Goal: Download file/media

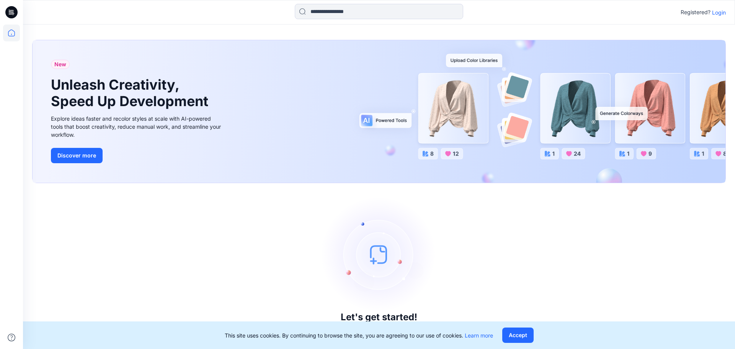
click at [719, 13] on p "Login" at bounding box center [719, 12] width 14 height 8
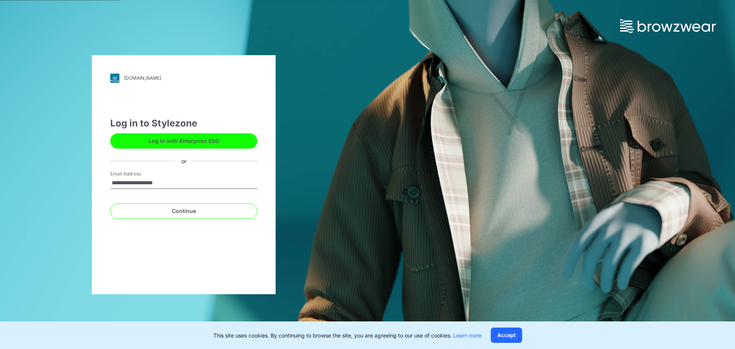
type input "**********"
click at [191, 201] on div "Continue" at bounding box center [183, 209] width 147 height 18
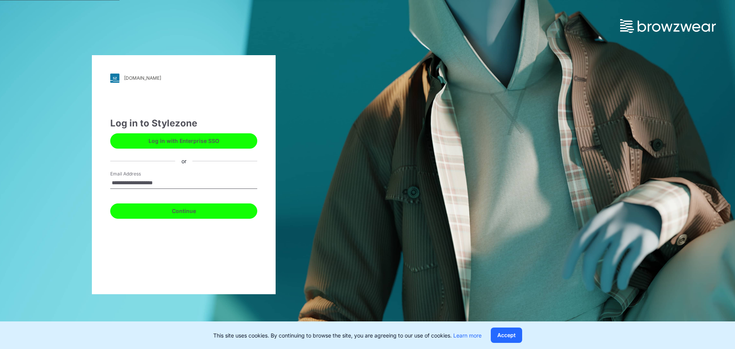
click at [191, 207] on button "Continue" at bounding box center [183, 210] width 147 height 15
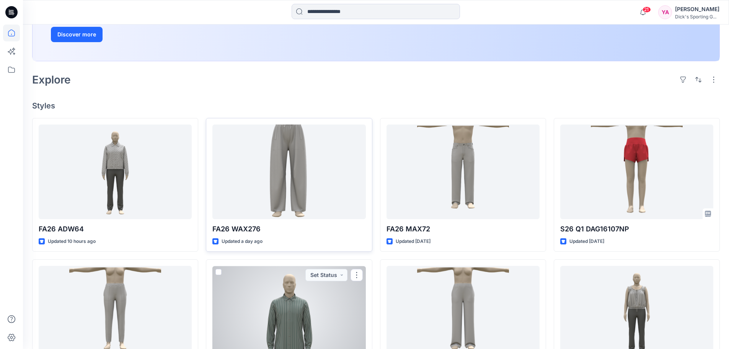
scroll to position [77, 0]
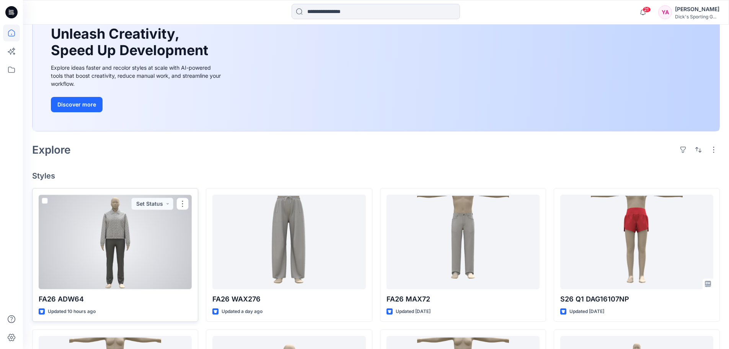
click at [121, 233] on div at bounding box center [115, 241] width 153 height 95
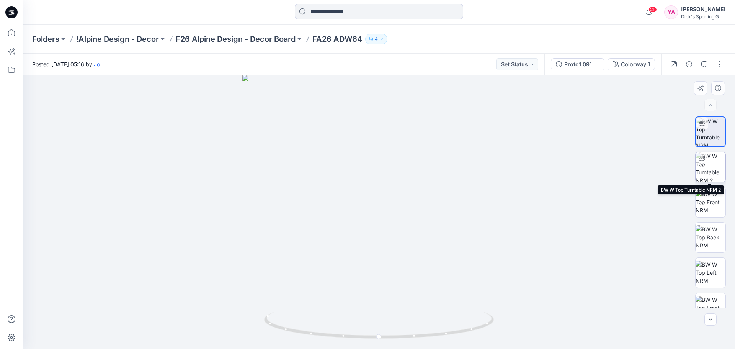
click at [700, 176] on img at bounding box center [710, 167] width 30 height 30
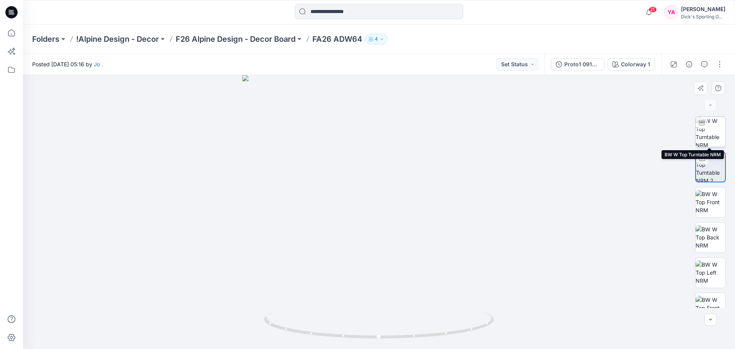
click at [711, 144] on img at bounding box center [710, 132] width 30 height 30
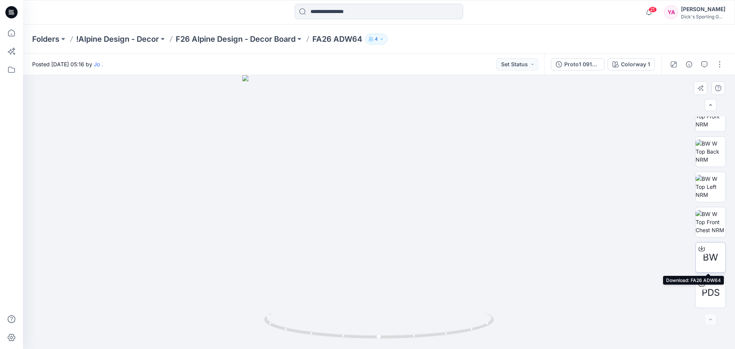
click at [698, 248] on icon at bounding box center [701, 248] width 6 height 6
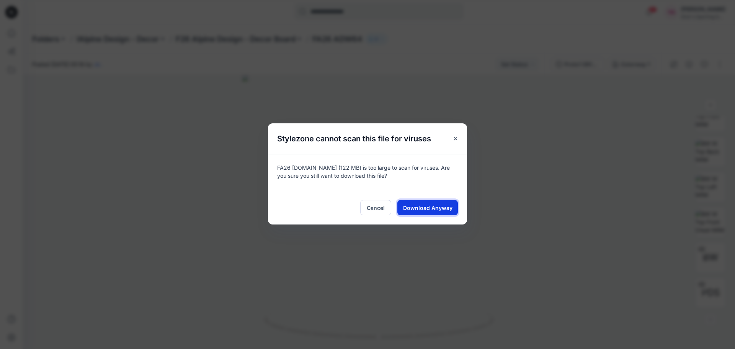
click at [411, 209] on span "Download Anyway" at bounding box center [427, 208] width 49 height 8
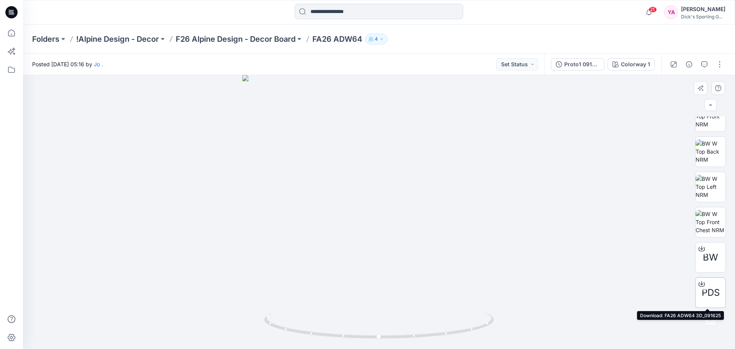
click at [700, 283] on icon at bounding box center [701, 284] width 6 height 6
drag, startPoint x: 394, startPoint y: 139, endPoint x: 387, endPoint y: 239, distance: 100.5
click at [387, 239] on img at bounding box center [379, 152] width 712 height 393
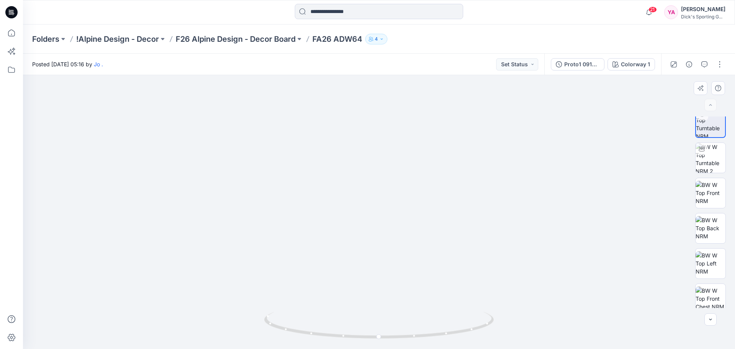
scroll to position [0, 0]
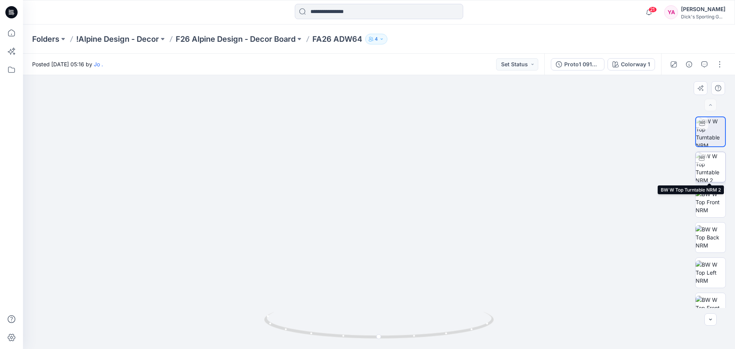
drag, startPoint x: 716, startPoint y: 168, endPoint x: 696, endPoint y: 165, distance: 20.4
click at [716, 167] on img at bounding box center [710, 167] width 30 height 30
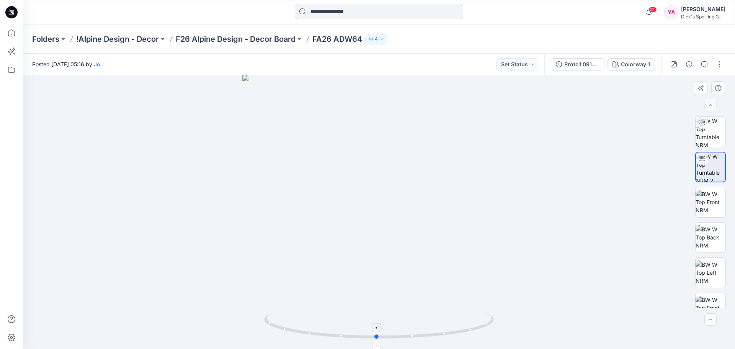
drag, startPoint x: 380, startPoint y: 338, endPoint x: 378, endPoint y: 318, distance: 20.8
click at [378, 318] on icon at bounding box center [380, 326] width 232 height 29
drag, startPoint x: 379, startPoint y: 339, endPoint x: 464, endPoint y: 335, distance: 84.7
click at [464, 335] on icon at bounding box center [380, 326] width 232 height 29
drag, startPoint x: 390, startPoint y: 173, endPoint x: 388, endPoint y: 307, distance: 134.3
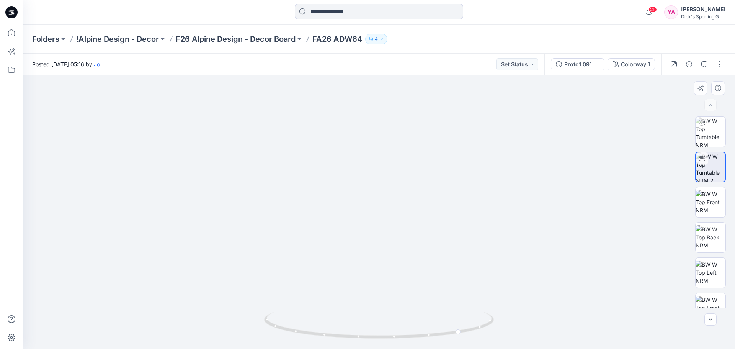
click at [388, 307] on img at bounding box center [378, 189] width 631 height 320
drag, startPoint x: 379, startPoint y: 243, endPoint x: 375, endPoint y: 261, distance: 18.8
click at [375, 261] on img at bounding box center [378, 199] width 631 height 300
click at [605, 135] on img at bounding box center [378, 199] width 631 height 300
